Goal: Task Accomplishment & Management: Complete application form

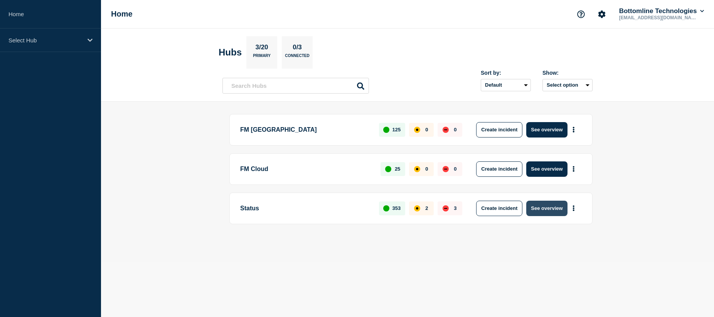
click at [547, 209] on button "See overview" at bounding box center [546, 208] width 41 height 15
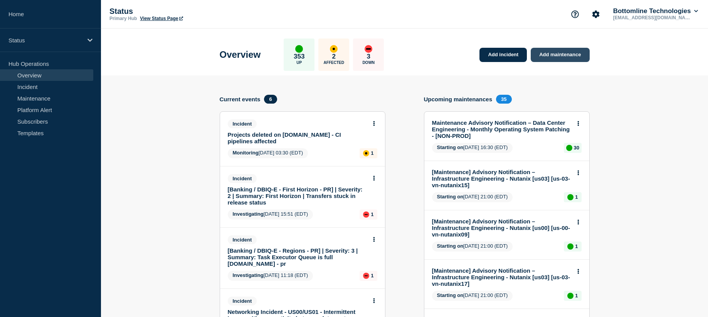
click at [565, 55] on link "Add maintenance" at bounding box center [560, 55] width 59 height 14
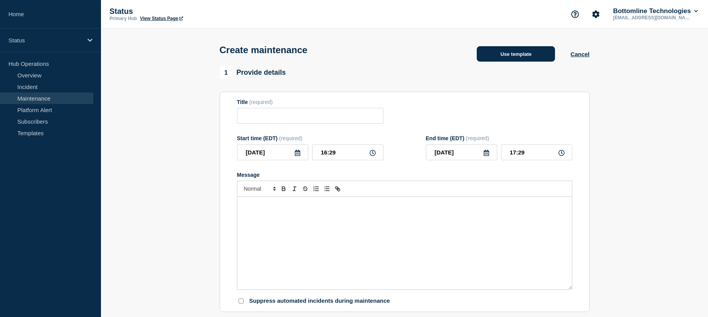
click at [517, 61] on button "Use template" at bounding box center [516, 53] width 78 height 15
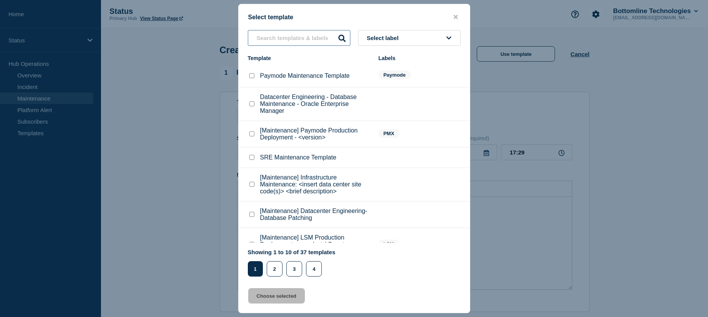
click at [294, 37] on input "text" at bounding box center [299, 38] width 103 height 16
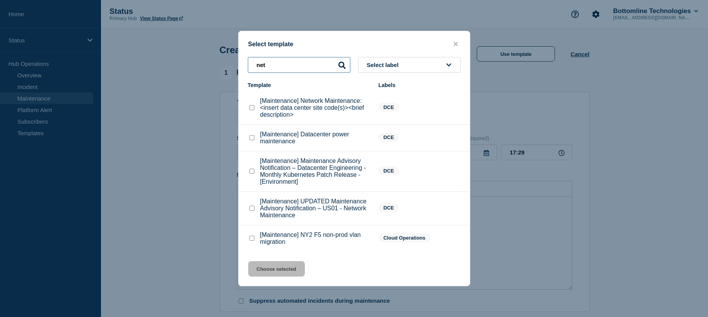
type input "net"
click at [251, 110] on checkbox"] "[Maintenance] Network Maintenance: <insert data center site code(s)><brief desc…" at bounding box center [251, 107] width 5 height 5
checkbox checkbox"] "true"
click at [281, 274] on button "Choose selected" at bounding box center [276, 268] width 57 height 15
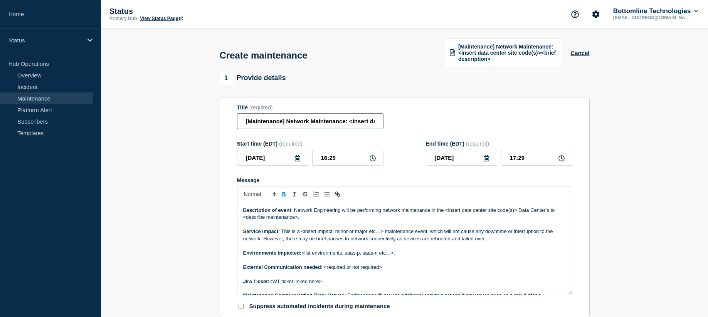
drag, startPoint x: 349, startPoint y: 119, endPoint x: 356, endPoint y: 120, distance: 6.7
click at [356, 120] on input "[Maintenance] Network Maintenance: <insert data center site code(s)><brief desc…" at bounding box center [310, 121] width 146 height 16
click at [358, 121] on input "[Maintenance] Network Maintenance: <insert data center site code(s)><brief desc…" at bounding box center [310, 121] width 146 height 16
drag, startPoint x: 351, startPoint y: 121, endPoint x: 321, endPoint y: 121, distance: 29.3
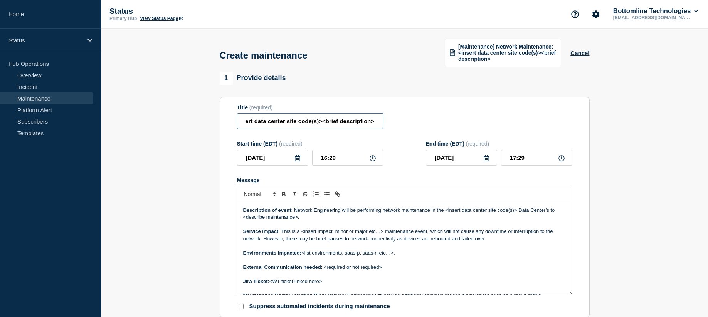
click at [321, 121] on input "[Maintenance] Network Maintenance: <insert data center site code(s)><brief desc…" at bounding box center [310, 121] width 146 height 16
drag, startPoint x: 375, startPoint y: 121, endPoint x: 343, endPoint y: 121, distance: 31.2
click at [343, 121] on input "[Maintenance] Network Maintenance: <insert data center site code(s)><brief desc…" at bounding box center [310, 121] width 146 height 16
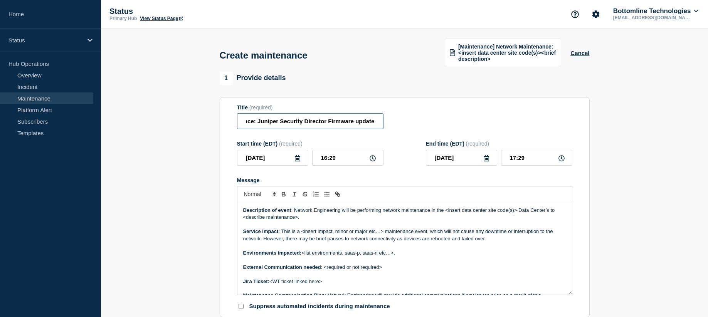
type input "[Maintenance] Network Maintenance: Juniper Security Director Firmware update"
click at [296, 156] on icon at bounding box center [297, 158] width 5 height 6
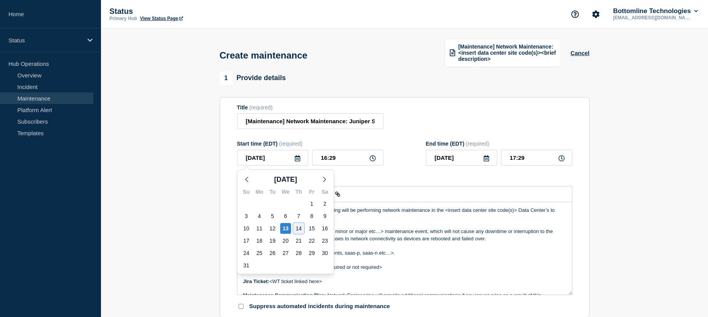
click at [296, 227] on div "14" at bounding box center [298, 228] width 11 height 11
type input "[DATE]"
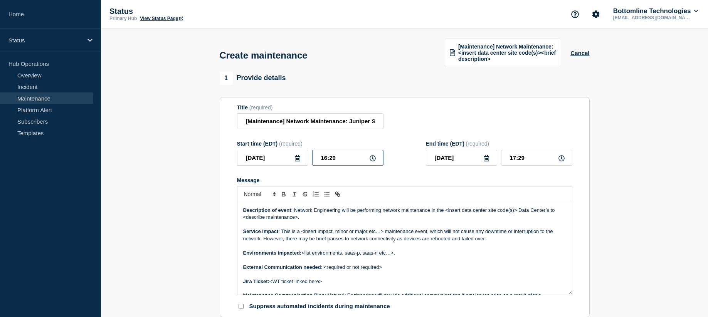
click at [324, 158] on input "16:29" at bounding box center [347, 158] width 71 height 16
drag, startPoint x: 326, startPoint y: 158, endPoint x: 320, endPoint y: 158, distance: 6.2
click at [320, 158] on input "16:29" at bounding box center [347, 158] width 71 height 16
type input "04:29"
type input "05:29"
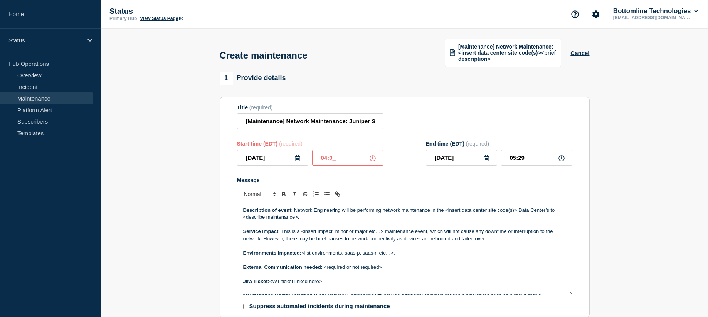
type input "04:00"
click at [514, 158] on input "05:00" at bounding box center [536, 158] width 71 height 16
type input "09:00"
drag, startPoint x: 432, startPoint y: 210, endPoint x: 550, endPoint y: 207, distance: 118.0
click at [550, 207] on p "Description of event : Network Engineering will be performing network maintenan…" at bounding box center [404, 214] width 323 height 14
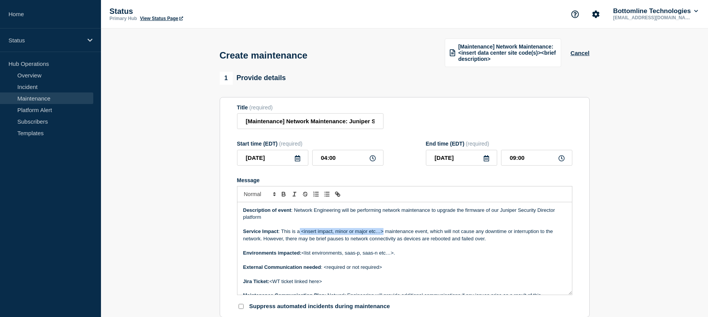
drag, startPoint x: 300, startPoint y: 231, endPoint x: 383, endPoint y: 230, distance: 82.5
click at [383, 230] on p "Service Impact : This is a <insert impact, minor or major etc…> maintenance eve…" at bounding box center [404, 235] width 323 height 14
drag, startPoint x: 243, startPoint y: 238, endPoint x: 270, endPoint y: 238, distance: 26.6
click at [270, 238] on p "Service Impact : This is a minor maintenance event, which will not cause any do…" at bounding box center [404, 235] width 323 height 14
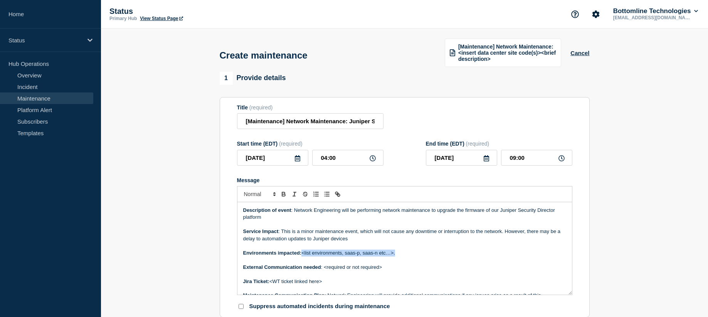
drag, startPoint x: 303, startPoint y: 252, endPoint x: 400, endPoint y: 253, distance: 96.7
click at [400, 253] on p "Environments impacted: <list environments, saas-p, saas-n etc…>." at bounding box center [404, 253] width 323 height 7
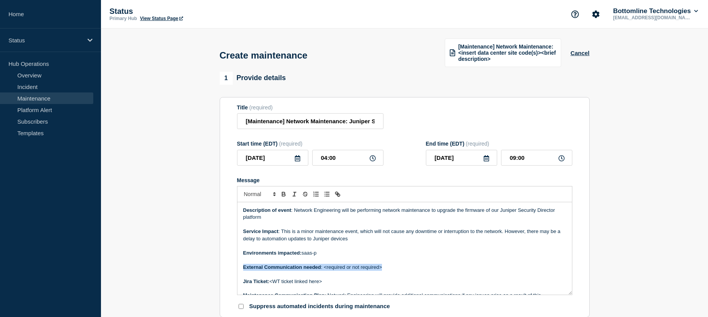
drag, startPoint x: 383, startPoint y: 266, endPoint x: 238, endPoint y: 269, distance: 145.7
click at [238, 269] on div "Description of event : Network Engineering will be performing network maintenan…" at bounding box center [404, 248] width 335 height 92
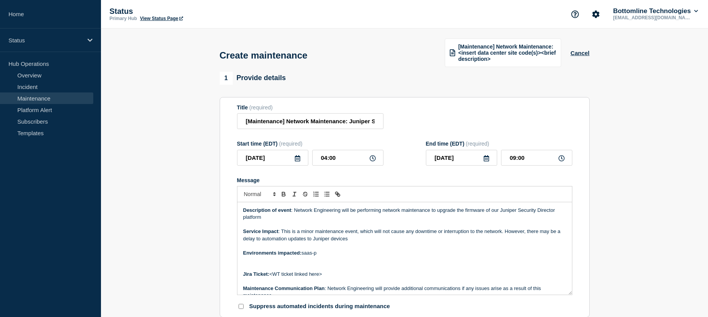
drag, startPoint x: 270, startPoint y: 275, endPoint x: 325, endPoint y: 271, distance: 55.2
click at [325, 271] on p "Jira Ticket: <WT ticket linked here>" at bounding box center [404, 274] width 323 height 7
click at [359, 231] on p "Service Impact : This is a minor maintenance event, which will not cause any do…" at bounding box center [404, 235] width 323 height 14
click at [388, 239] on p "Service Impact : This is a minor maintenance event to a network support service…" at bounding box center [404, 235] width 323 height 14
click at [390, 240] on p "Service Impact : This is a minor maintenance event to a network support service…" at bounding box center [404, 235] width 323 height 14
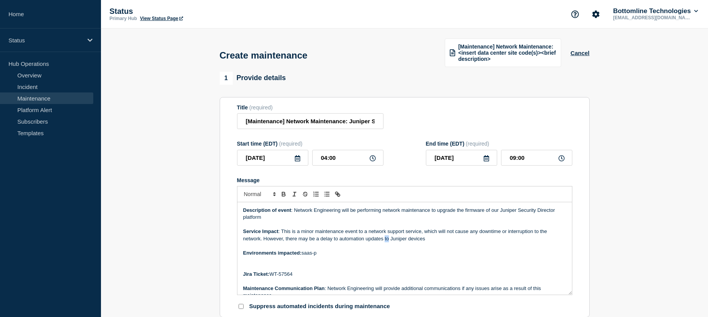
click at [388, 238] on p "Service Impact : This is a minor maintenance event to a network support service…" at bounding box center [404, 235] width 323 height 14
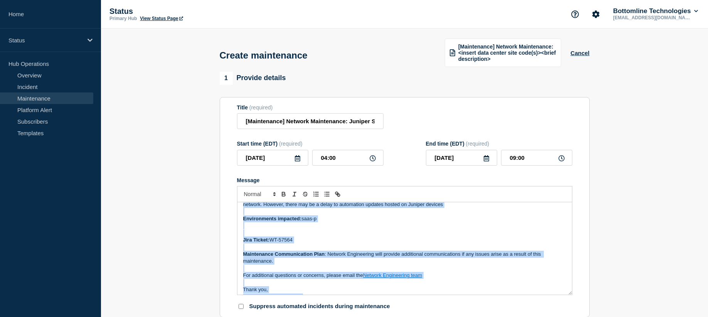
scroll to position [45, 0]
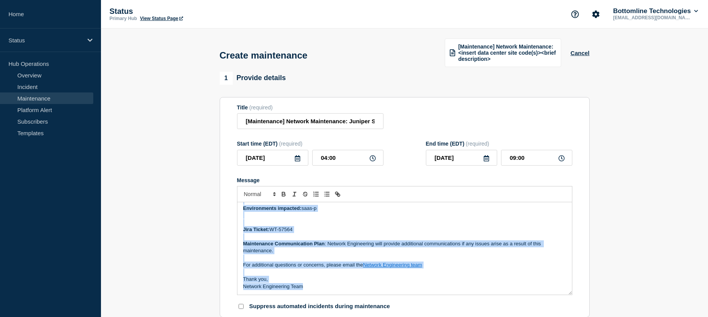
drag, startPoint x: 242, startPoint y: 207, endPoint x: 490, endPoint y: 287, distance: 260.0
click at [490, 287] on div "Description of event : Network Engineering will be performing network maintenan…" at bounding box center [404, 248] width 335 height 92
copy div "Description of event : Network Engineering will be performing network maintenan…"
click at [327, 121] on input "[Maintenance] Network Maintenance: Juniper Security Director Firmware update" at bounding box center [310, 121] width 146 height 16
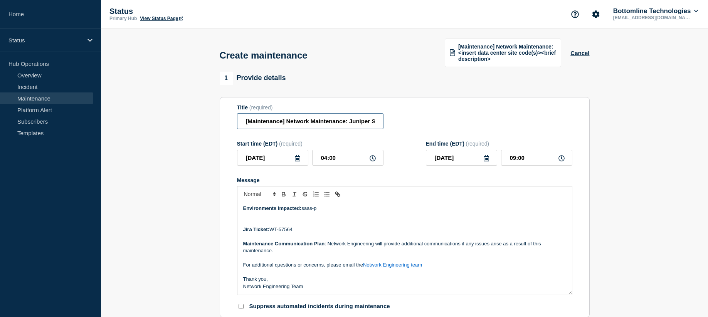
scroll to position [0, 92]
drag, startPoint x: 327, startPoint y: 121, endPoint x: 391, endPoint y: 117, distance: 63.8
click at [391, 117] on div "Title (required) [Maintenance] Network Maintenance: Juniper Security Director F…" at bounding box center [404, 116] width 335 height 25
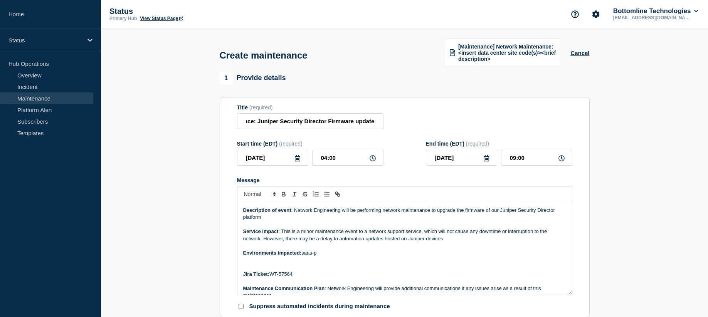
click at [269, 220] on p "Description of event : Network Engineering will be performing network maintenan…" at bounding box center [404, 214] width 323 height 14
click at [313, 218] on p "Description of event : Network Engineering will be performing network maintenan…" at bounding box center [404, 214] width 323 height 14
click at [308, 219] on p "Description of event : Network Engineering will be performing network maintenan…" at bounding box center [404, 214] width 323 height 14
click at [241, 209] on div "Description of event : Network Engineering will be performing network maintenan…" at bounding box center [404, 248] width 335 height 92
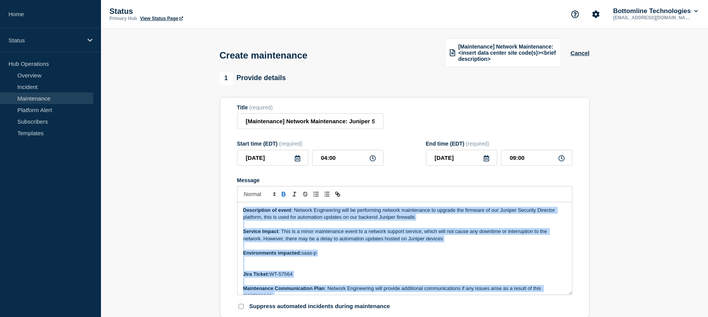
drag, startPoint x: 313, startPoint y: 290, endPoint x: 232, endPoint y: 184, distance: 133.1
click at [232, 184] on section "Title (required) [Maintenance] Network Maintenance: Juniper Security Director F…" at bounding box center [405, 207] width 370 height 221
copy div "Description of event : Network Engineering will be performing network maintenan…"
click at [382, 240] on p "Service Impact : This is a minor maintenance event to a network support service…" at bounding box center [404, 235] width 323 height 14
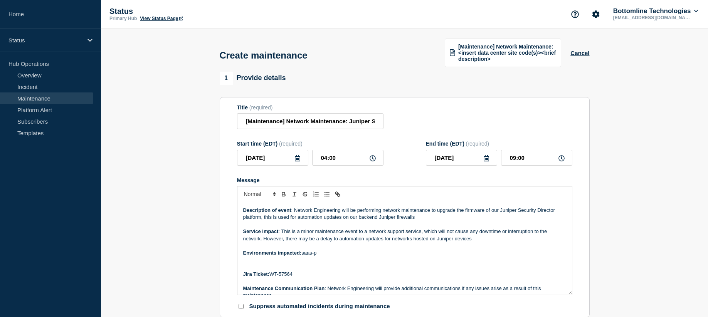
click at [419, 218] on p "Description of event : Network Engineering will be performing network maintenan…" at bounding box center [404, 214] width 323 height 14
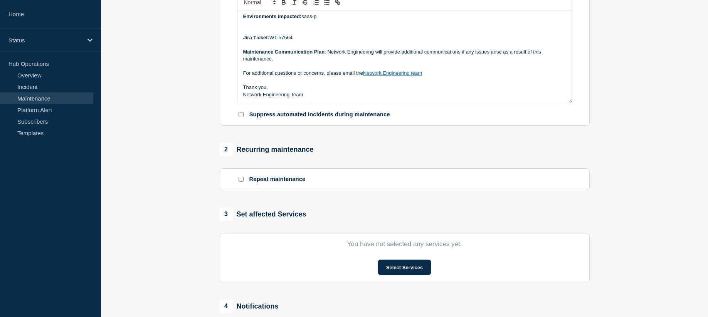
scroll to position [193, 0]
click at [240, 181] on input "Repeat maintenance" at bounding box center [241, 178] width 5 height 5
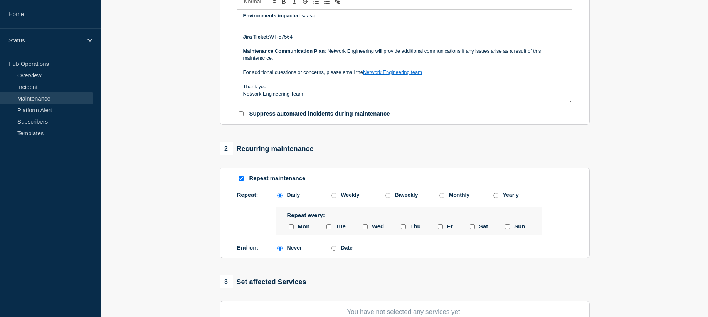
click at [238, 175] on section "Repeat maintenance Repeat: Daily Weekly Biweekly Monthly Yearly Daily Weekly Bi…" at bounding box center [405, 213] width 370 height 91
click at [242, 177] on input "Repeat maintenance" at bounding box center [241, 178] width 5 height 5
checkbox input "false"
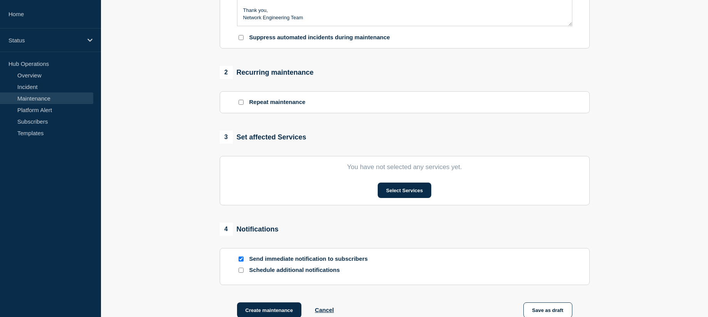
scroll to position [270, 0]
click at [395, 191] on button "Select Services" at bounding box center [405, 189] width 54 height 15
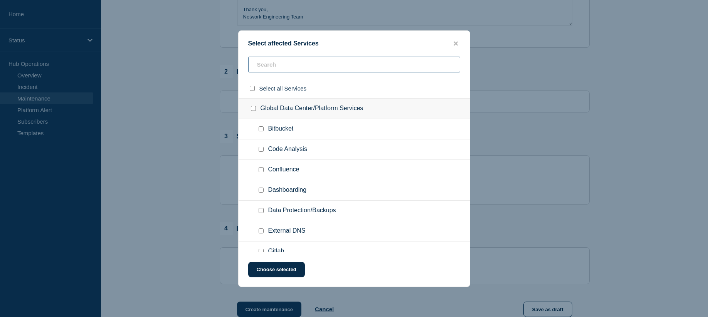
click at [298, 71] on input "text" at bounding box center [354, 65] width 212 height 16
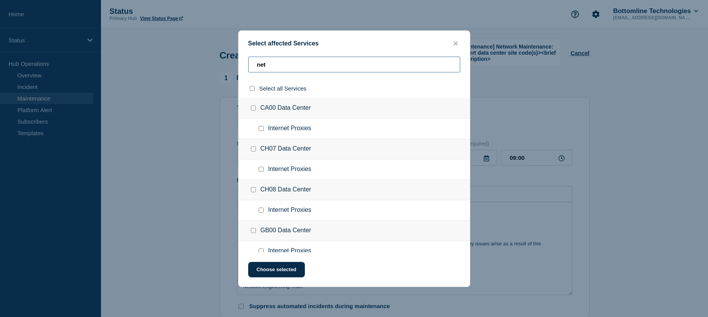
scroll to position [0, 0]
click at [305, 66] on input "net" at bounding box center [354, 65] width 212 height 16
type input "a"
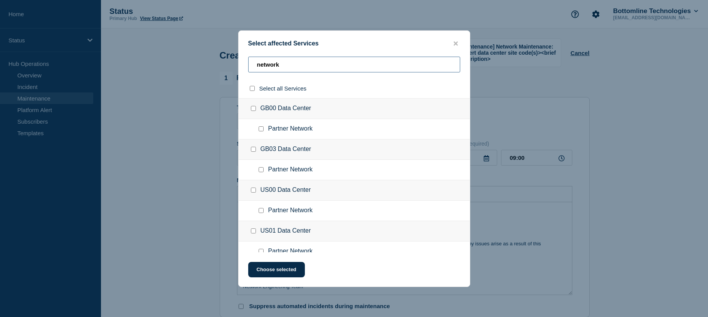
type input "network"
click at [254, 190] on input "US00 Data Center checkbox" at bounding box center [253, 190] width 5 height 5
checkbox input "true"
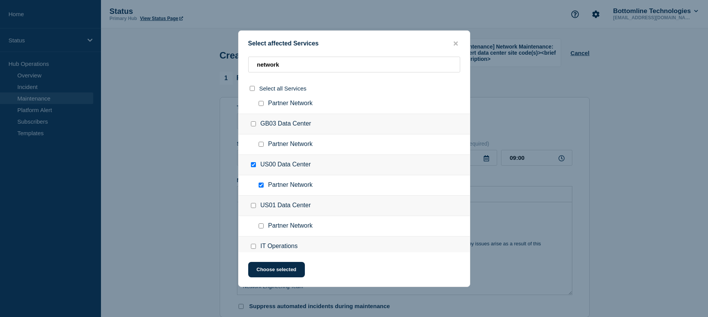
scroll to position [39, 0]
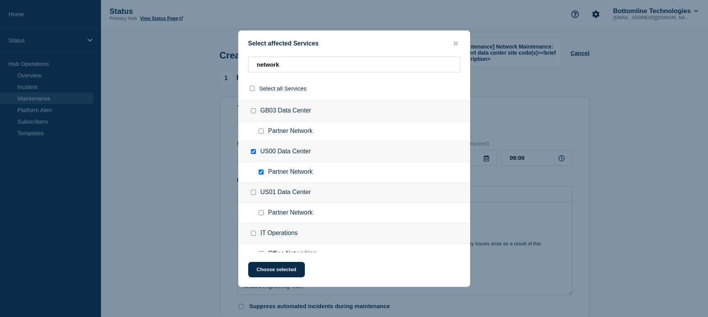
click at [261, 172] on input "Partner Network checkbox" at bounding box center [261, 172] width 5 height 5
checkbox input "false"
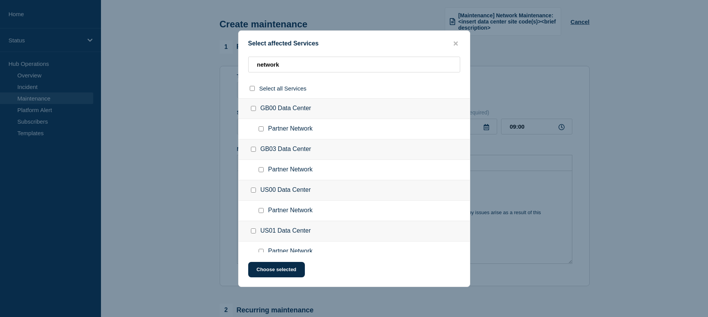
scroll to position [0, 0]
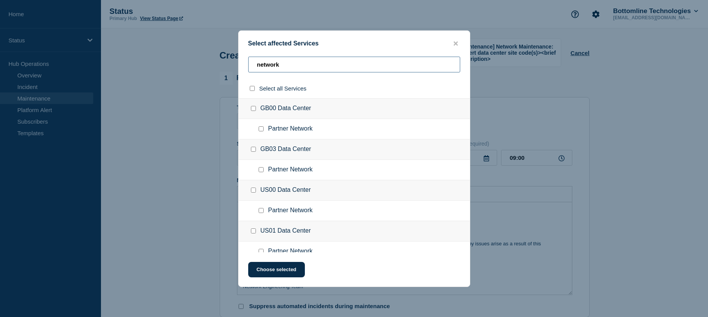
click at [330, 66] on input "network" at bounding box center [354, 65] width 212 height 16
type input "firw"
checkbox input "true"
type input "fir"
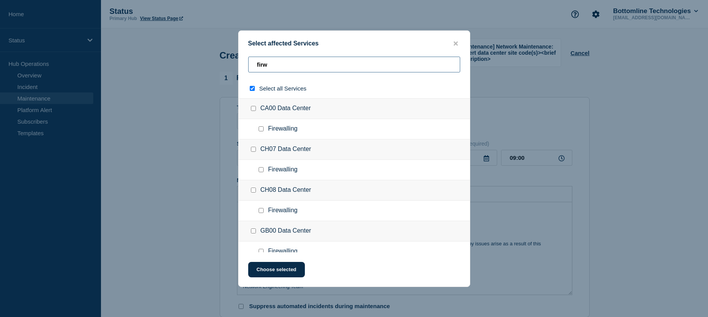
checkbox input "false"
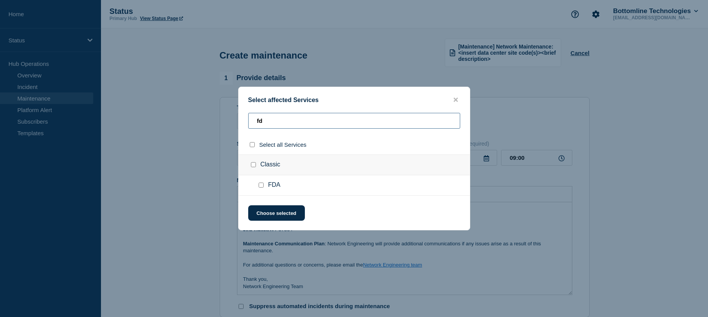
type input "f"
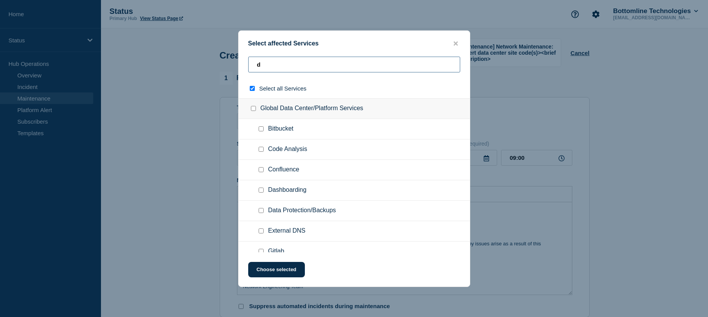
type input "dc"
checkbox input "true"
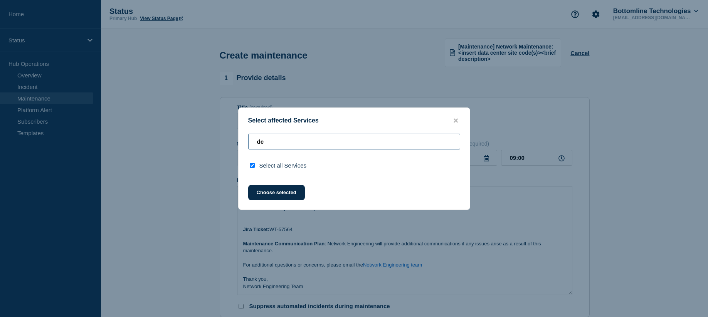
type input "d"
checkbox input "false"
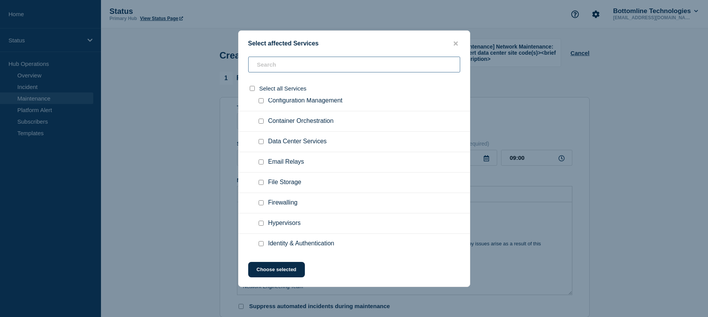
scroll to position [1272, 0]
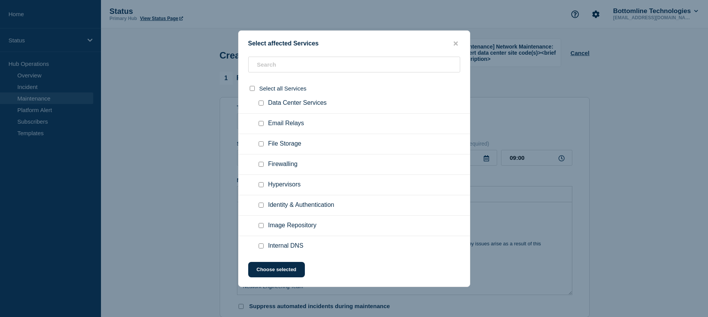
click at [262, 166] on input "Firewalling checkbox" at bounding box center [261, 164] width 5 height 5
checkbox input "true"
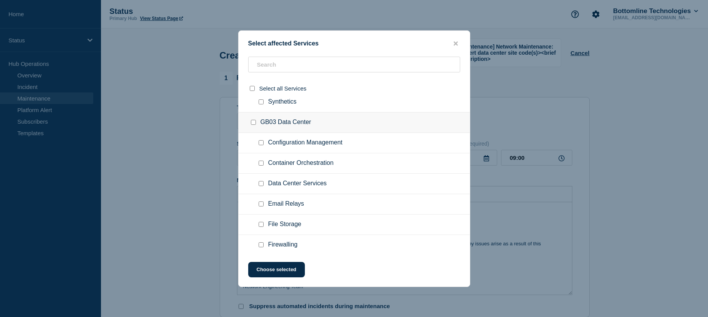
scroll to position [2158, 0]
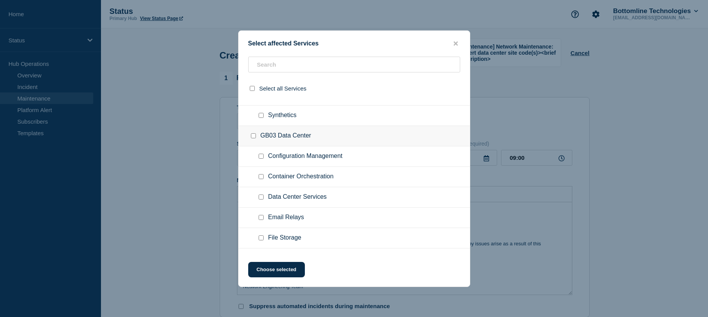
click at [263, 155] on input "Configuration Management checkbox" at bounding box center [261, 156] width 5 height 5
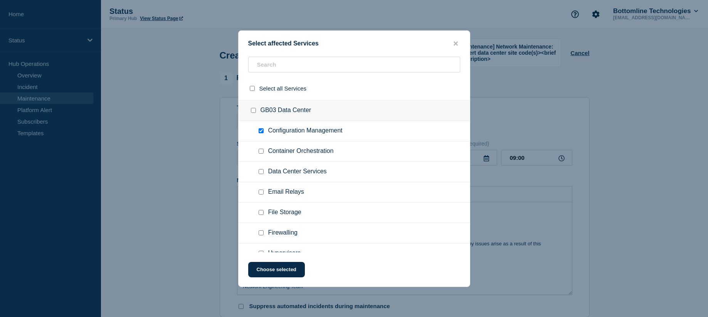
scroll to position [2197, 0]
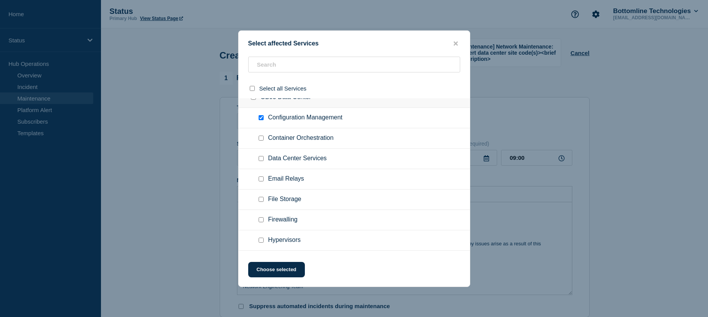
click at [261, 118] on input "Configuration Management checkbox" at bounding box center [261, 117] width 5 height 5
checkbox input "false"
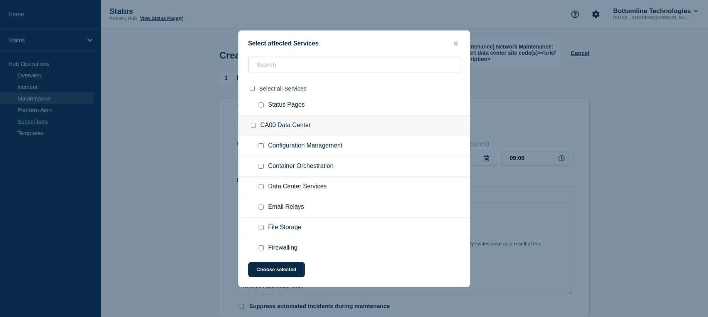
scroll to position [291, 0]
click at [259, 227] on input "Firewalling checkbox" at bounding box center [261, 226] width 5 height 5
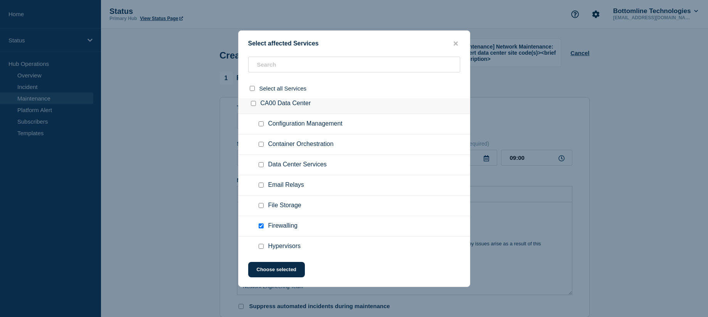
click at [259, 227] on input "Firewalling checkbox" at bounding box center [261, 226] width 5 height 5
checkbox input "false"
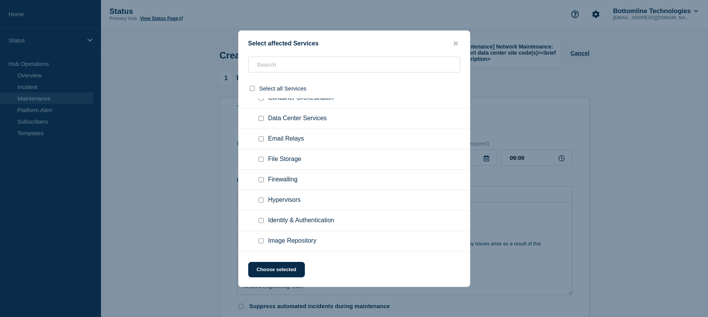
scroll to position [809, 0]
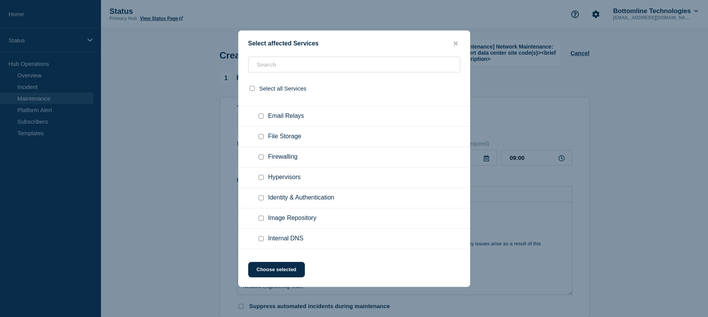
click at [262, 157] on input "Firewalling checkbox" at bounding box center [261, 157] width 5 height 5
checkbox input "true"
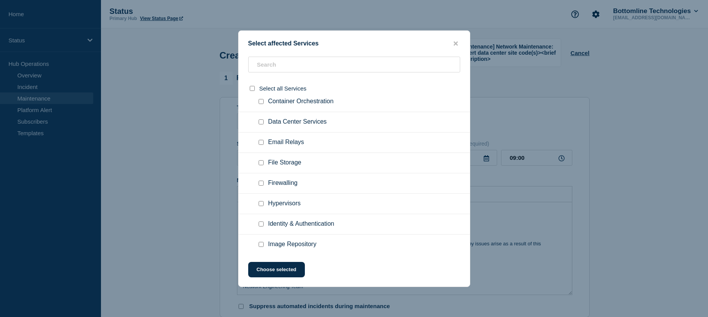
scroll to position [3045, 0]
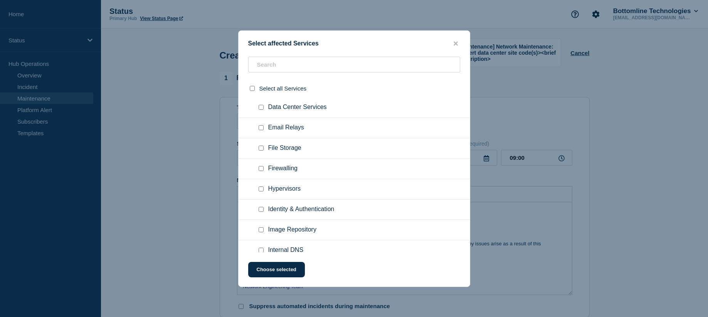
click at [263, 171] on input "Firewalling checkbox" at bounding box center [261, 168] width 5 height 5
checkbox input "true"
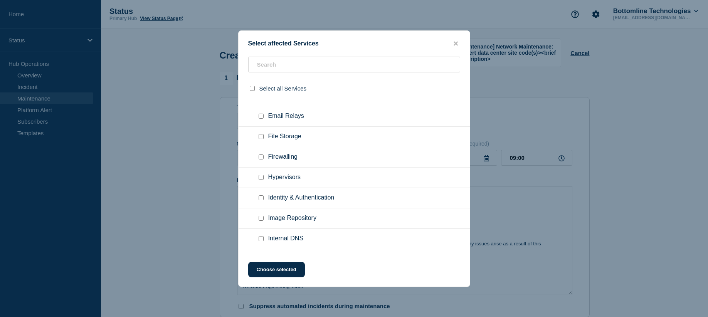
scroll to position [3584, 0]
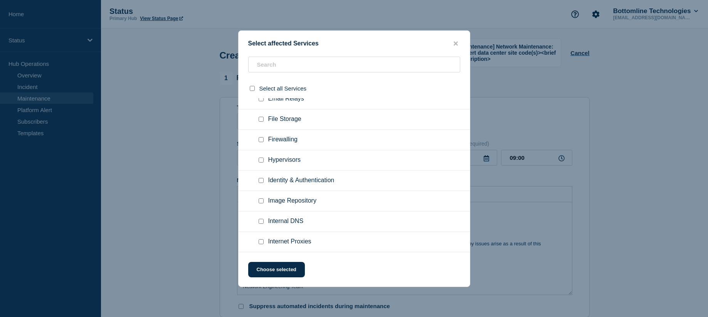
click at [260, 140] on input "Firewalling checkbox" at bounding box center [261, 139] width 5 height 5
checkbox input "true"
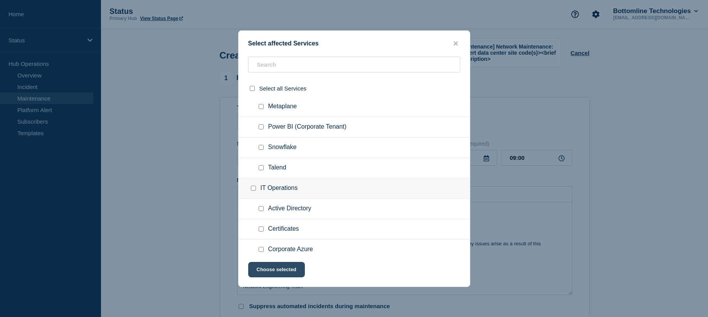
scroll to position [4047, 0]
click at [291, 275] on button "Choose selected" at bounding box center [276, 269] width 57 height 15
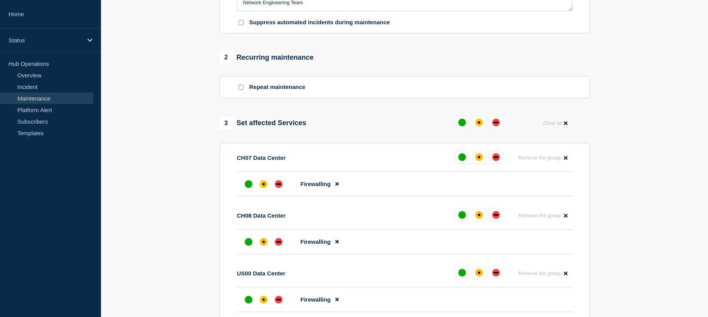
scroll to position [308, 0]
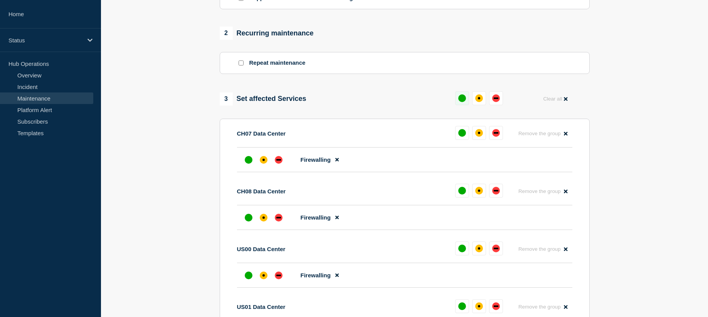
click at [457, 99] on button at bounding box center [462, 98] width 14 height 14
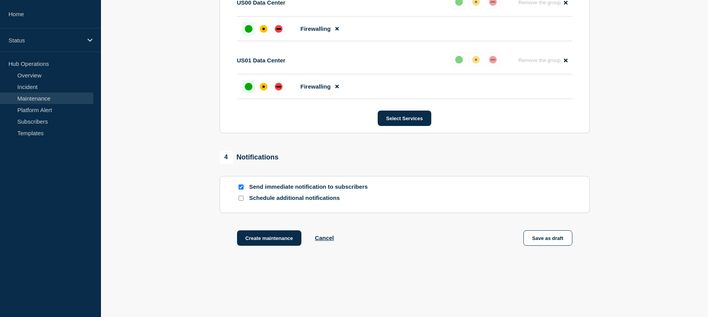
scroll to position [572, 0]
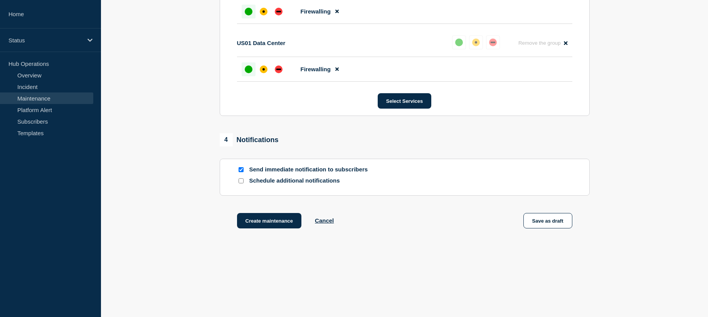
click at [240, 182] on input "Schedule additional notifications" at bounding box center [241, 180] width 5 height 5
checkbox input "true"
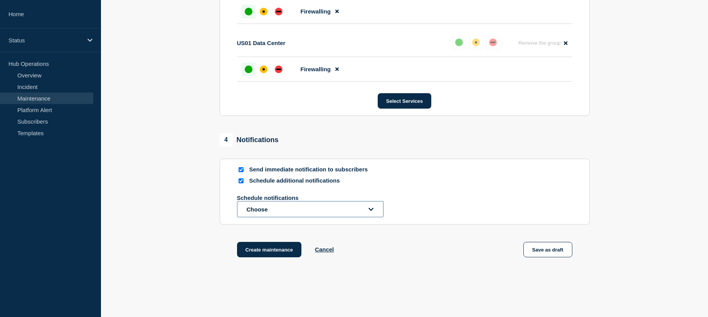
click at [363, 215] on button "Choose" at bounding box center [310, 209] width 146 height 16
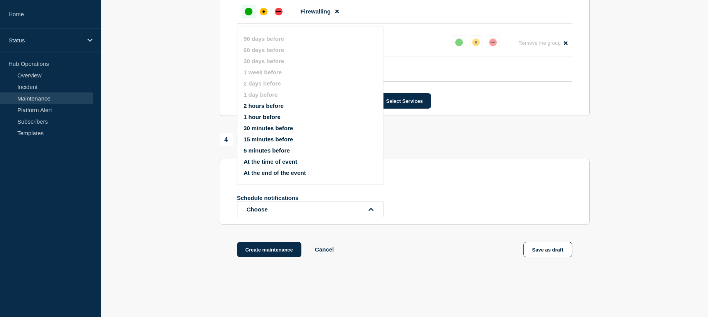
click at [277, 161] on button "At the time of event" at bounding box center [271, 161] width 54 height 7
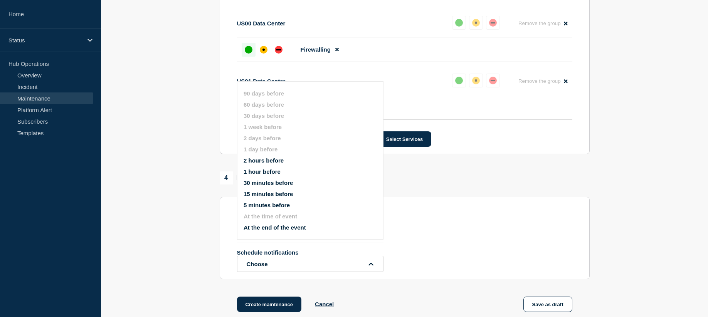
scroll to position [534, 0]
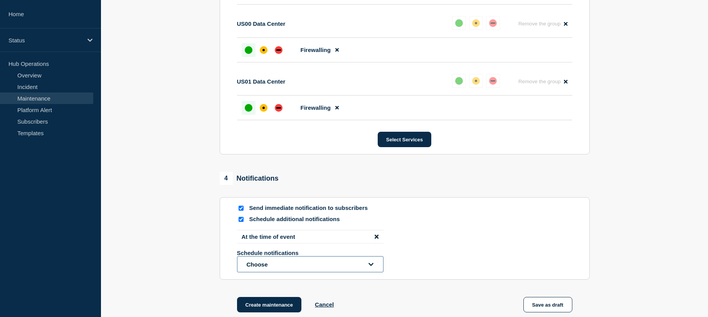
click at [372, 265] on icon "open dropdown" at bounding box center [371, 264] width 5 height 3
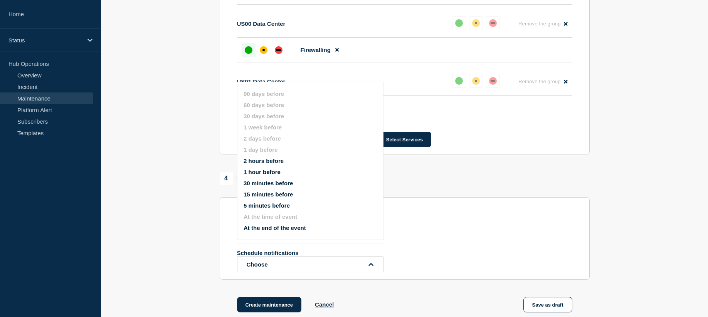
click at [503, 205] on div "Send immediate notification to subscribers" at bounding box center [404, 208] width 335 height 7
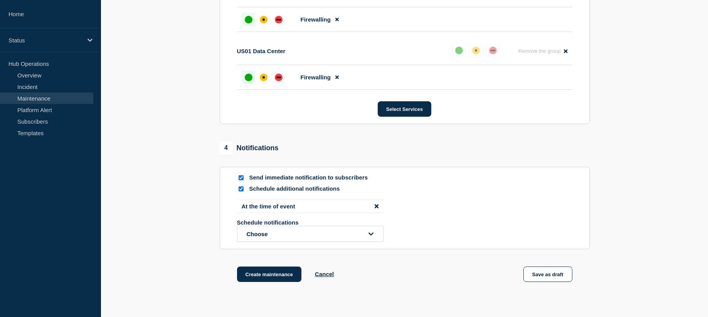
scroll to position [618, 0]
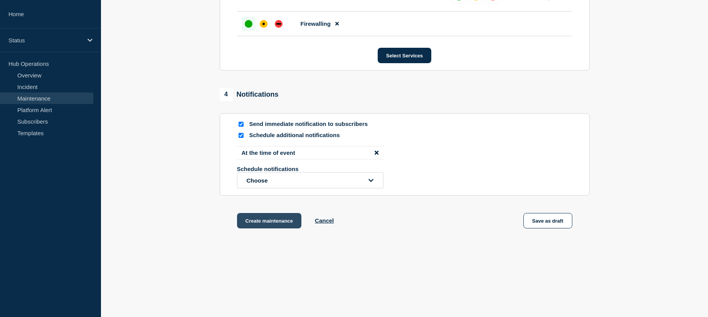
click at [278, 226] on button "Create maintenance" at bounding box center [269, 220] width 65 height 15
